Goal: Ask a question

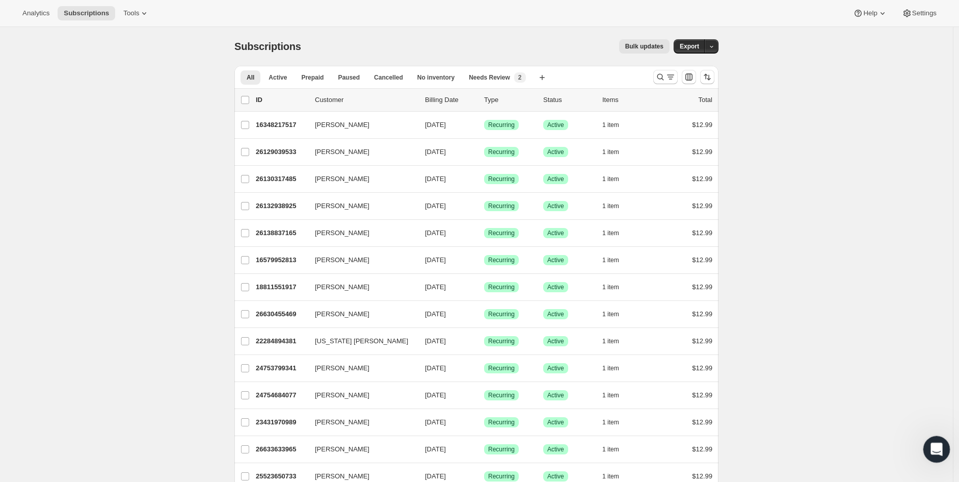
click at [932, 450] on icon "Open Intercom Messenger" at bounding box center [935, 447] width 17 height 17
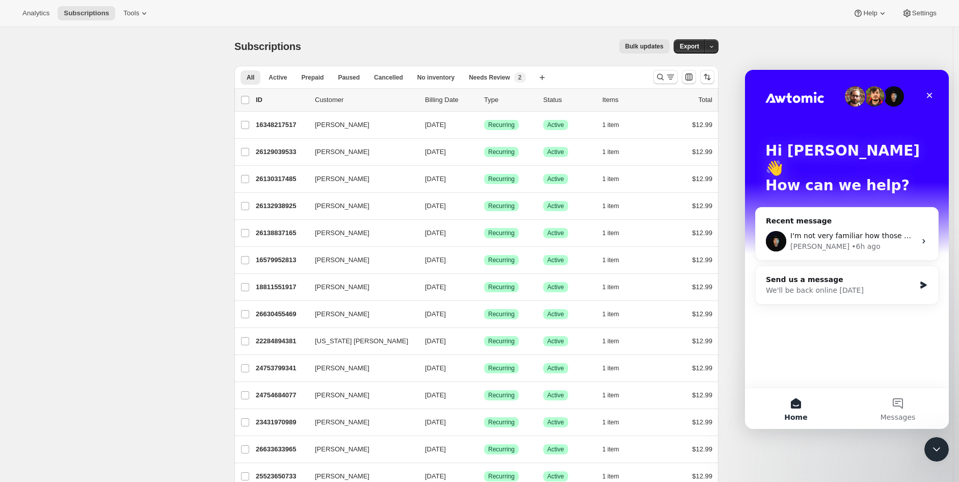
click at [848, 241] on div "[PERSON_NAME] • 6h ago" at bounding box center [852, 246] width 125 height 11
click at [921, 237] on icon "Intercom messenger" at bounding box center [924, 241] width 8 height 8
click at [803, 222] on div "I'm not very familiar how those meta ads work in terms of attributions by defau…" at bounding box center [847, 241] width 182 height 38
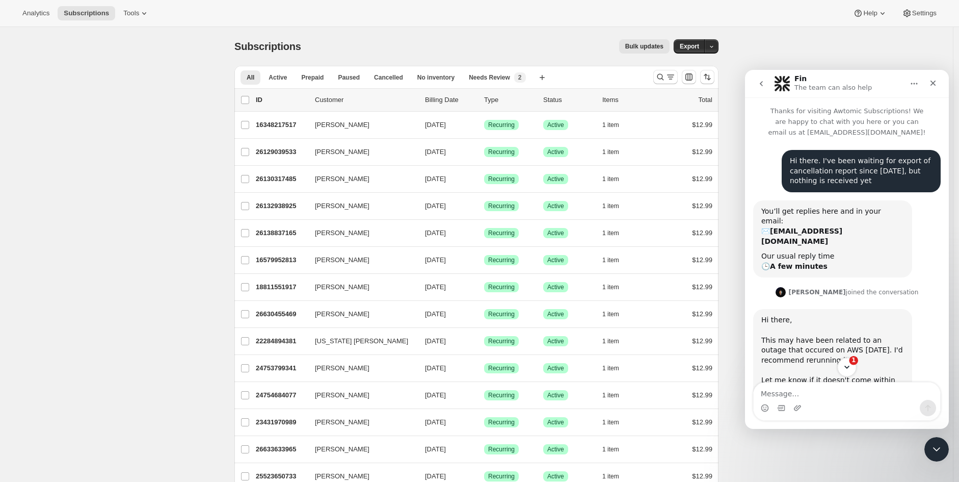
click at [848, 367] on icon "Scroll to bottom" at bounding box center [846, 366] width 5 height 3
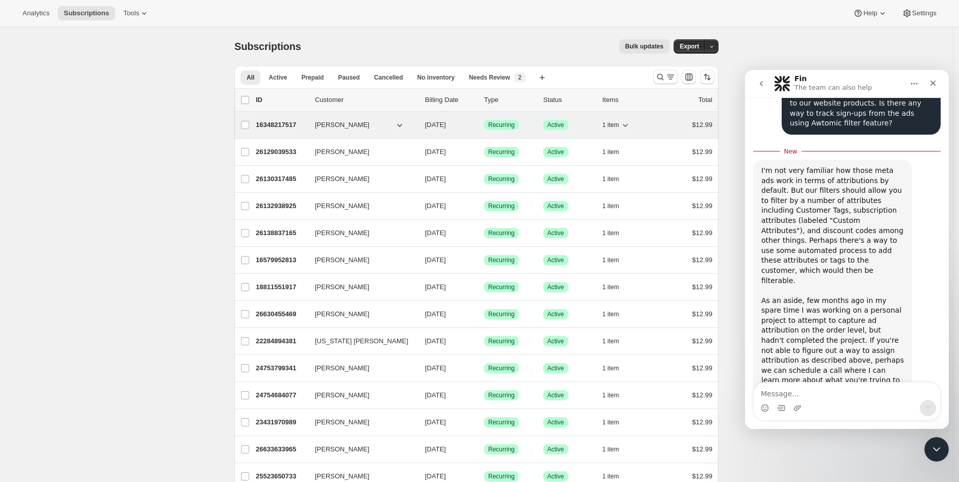
scroll to position [2, 0]
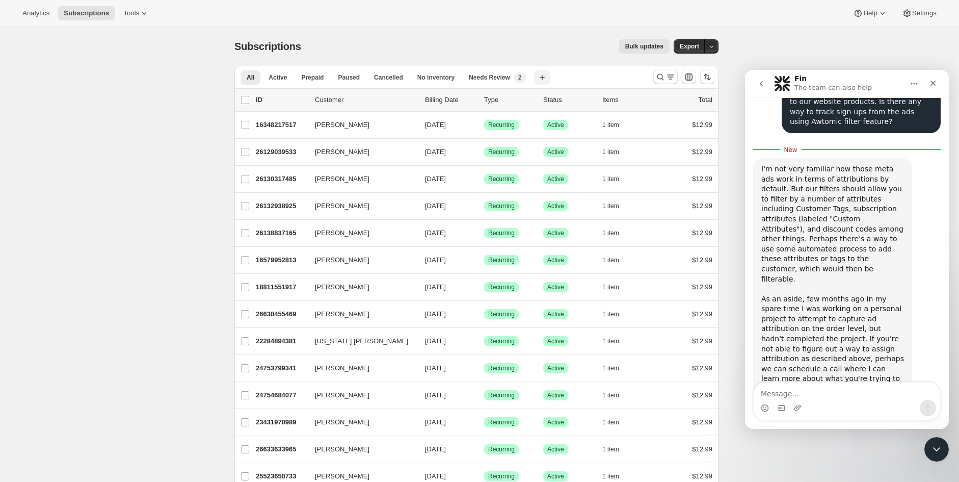
click at [537, 77] on icon "button" at bounding box center [542, 77] width 10 height 10
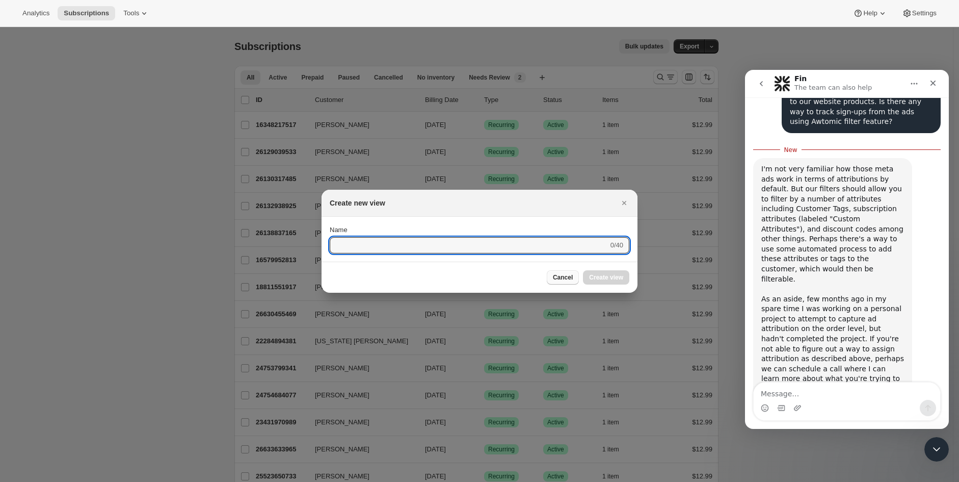
click at [572, 278] on span "Cancel" at bounding box center [563, 277] width 20 height 8
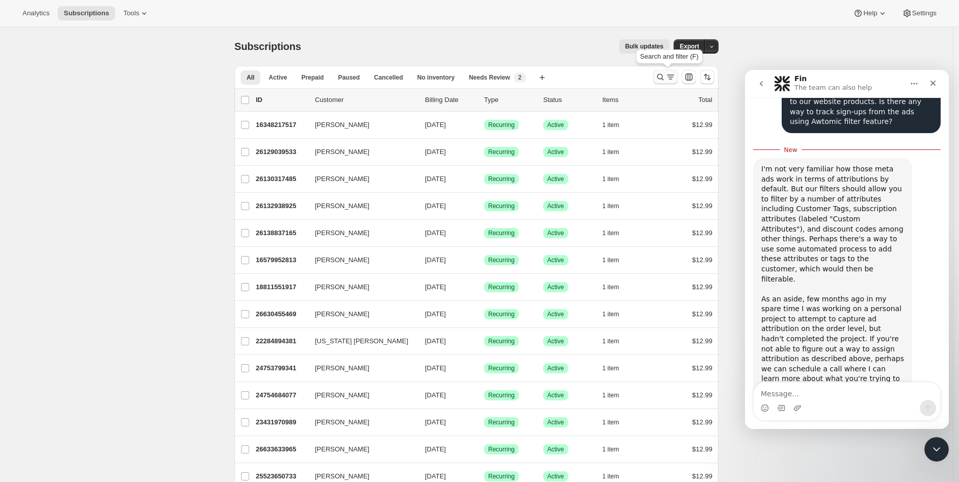
click at [674, 75] on icon "Search and filter results" at bounding box center [671, 77] width 10 height 10
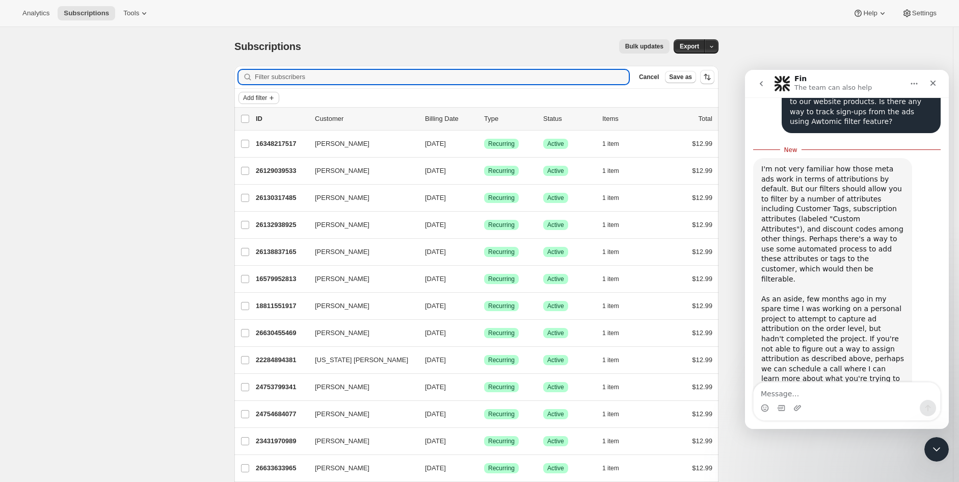
click at [266, 94] on span "Add filter" at bounding box center [255, 98] width 24 height 8
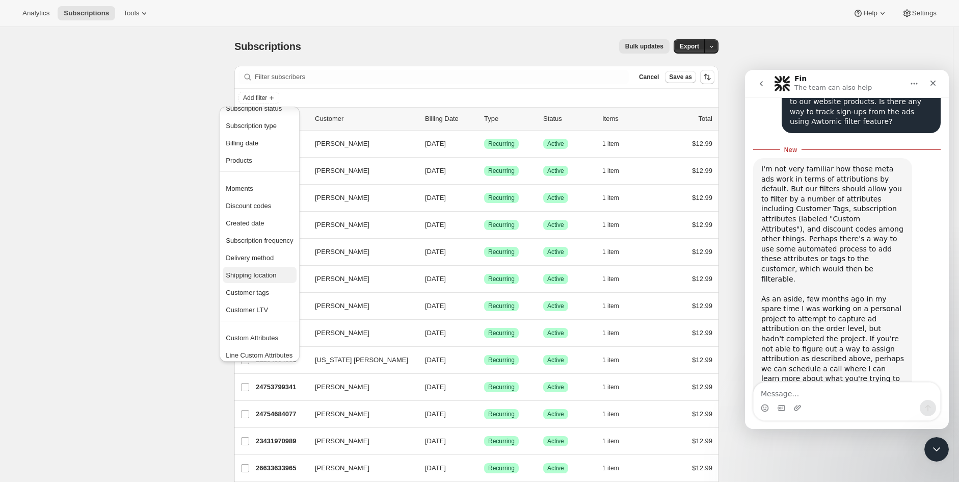
scroll to position [19, 0]
click at [261, 336] on span "Custom Attributes" at bounding box center [252, 334] width 52 height 8
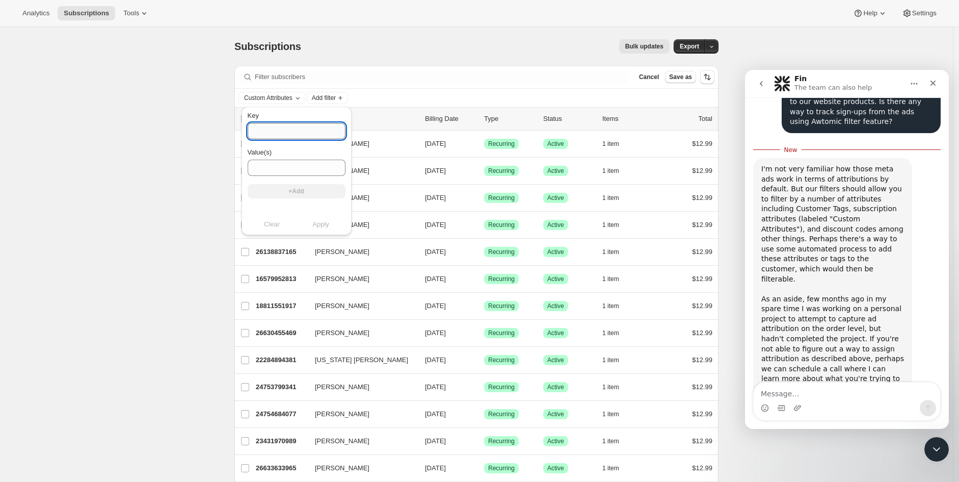
click at [294, 127] on input "Key" at bounding box center [297, 131] width 98 height 16
click at [434, 22] on div "Analytics Subscriptions Tools Help Settings" at bounding box center [479, 13] width 959 height 27
